Goal: Communication & Community: Answer question/provide support

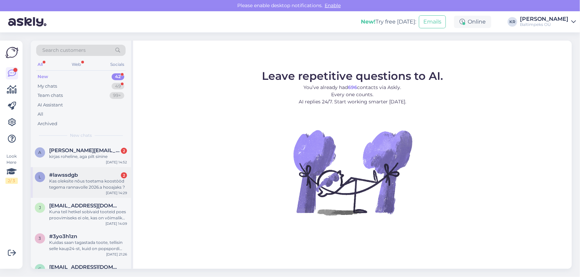
click at [76, 178] on div "Kas oleksite nõus toetama koostööd tegema rannavolle 2026.a hooajaks ?" at bounding box center [88, 184] width 78 height 12
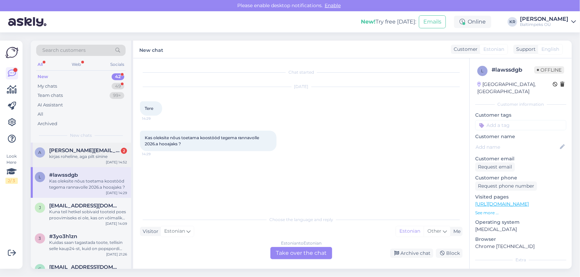
click at [83, 157] on div "kirjas roheline, aga pilt sinine" at bounding box center [88, 157] width 78 height 6
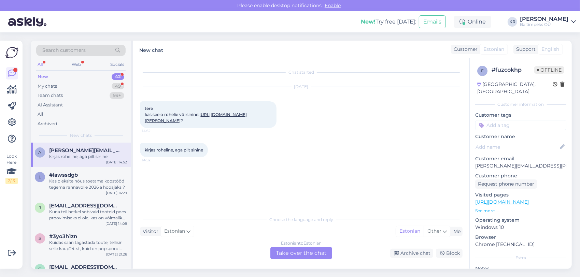
drag, startPoint x: 228, startPoint y: 128, endPoint x: 233, endPoint y: 128, distance: 4.8
click at [232, 128] on div "tere kas see o rohelie või sinine: [URL][DOMAIN_NAME][PERSON_NAME] ? 14:52" at bounding box center [208, 114] width 136 height 27
drag, startPoint x: 143, startPoint y: 120, endPoint x: 218, endPoint y: 127, distance: 74.7
click at [218, 127] on div "tere kas see o rohelie või sinine: [URL][DOMAIN_NAME][PERSON_NAME] ? 14:52" at bounding box center [208, 114] width 136 height 27
drag, startPoint x: 218, startPoint y: 127, endPoint x: 209, endPoint y: 127, distance: 8.2
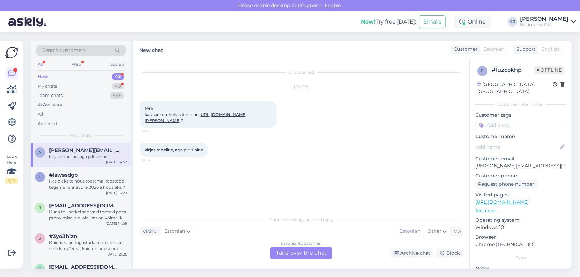
drag, startPoint x: 209, startPoint y: 127, endPoint x: 374, endPoint y: 176, distance: 171.3
click at [374, 176] on div "Chat started [DATE] tere kas see o rohelie või sinine: [URL][DOMAIN_NAME][PERSO…" at bounding box center [304, 135] width 329 height 141
drag, startPoint x: 144, startPoint y: 121, endPoint x: 217, endPoint y: 129, distance: 73.8
click at [217, 128] on div "tere kas see o rohelie või sinine: [URL][DOMAIN_NAME][PERSON_NAME] ? 14:52" at bounding box center [208, 114] width 136 height 27
drag, startPoint x: 217, startPoint y: 129, endPoint x: 202, endPoint y: 126, distance: 15.4
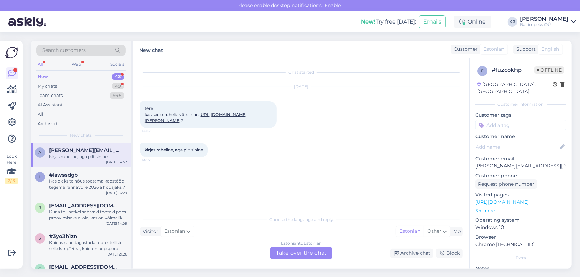
copy link "[URL][DOMAIN_NAME][PERSON_NAME]"
click at [301, 252] on div "Estonian to Estonian Take over the chat" at bounding box center [301, 253] width 62 height 12
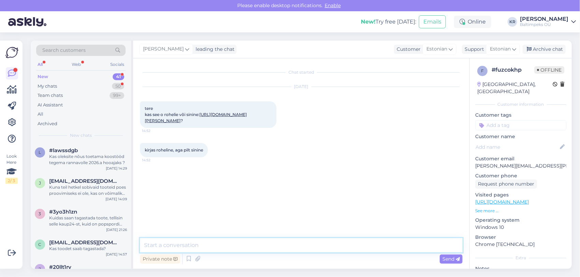
click at [226, 245] on textarea at bounding box center [301, 245] width 322 height 14
type textarea "Tere! Roheline on domineerivam värv sellel komplektil."
click at [445, 261] on span "Send" at bounding box center [450, 259] width 17 height 6
